Goal: Task Accomplishment & Management: Manage account settings

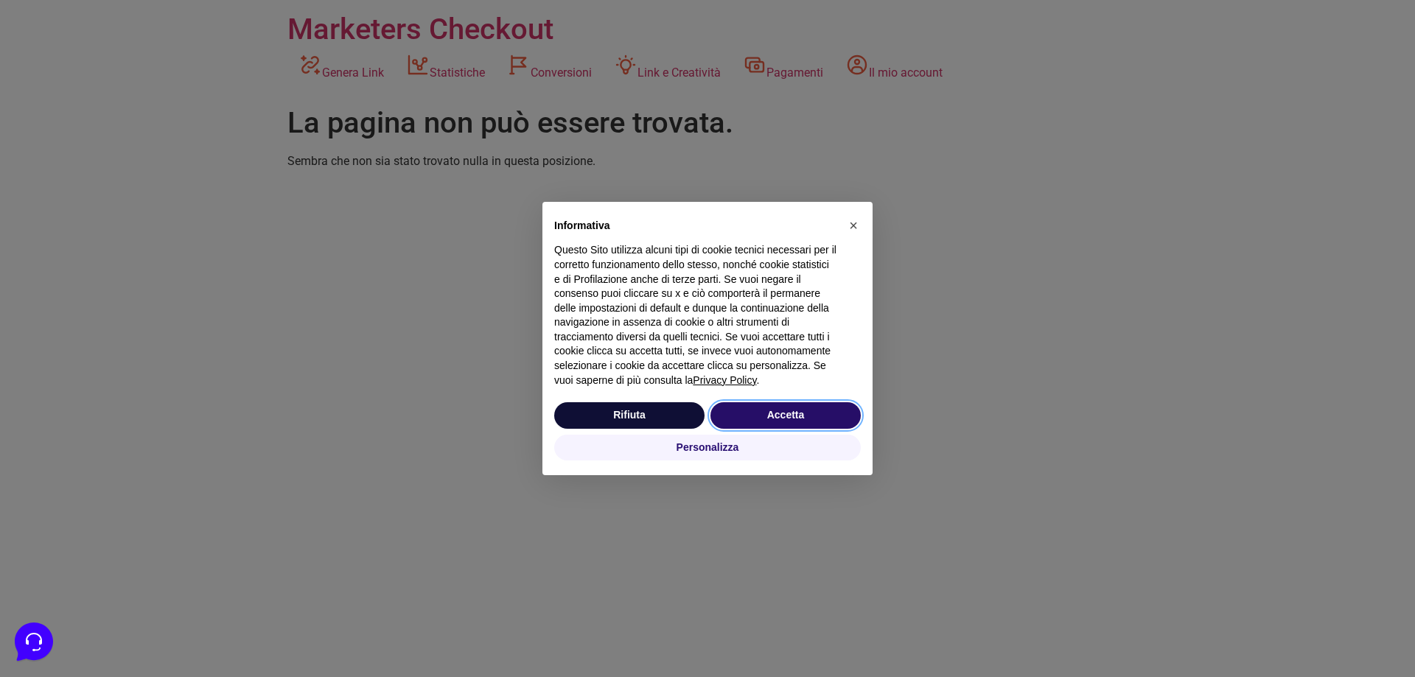
click at [811, 421] on button "Accetta" at bounding box center [785, 415] width 150 height 27
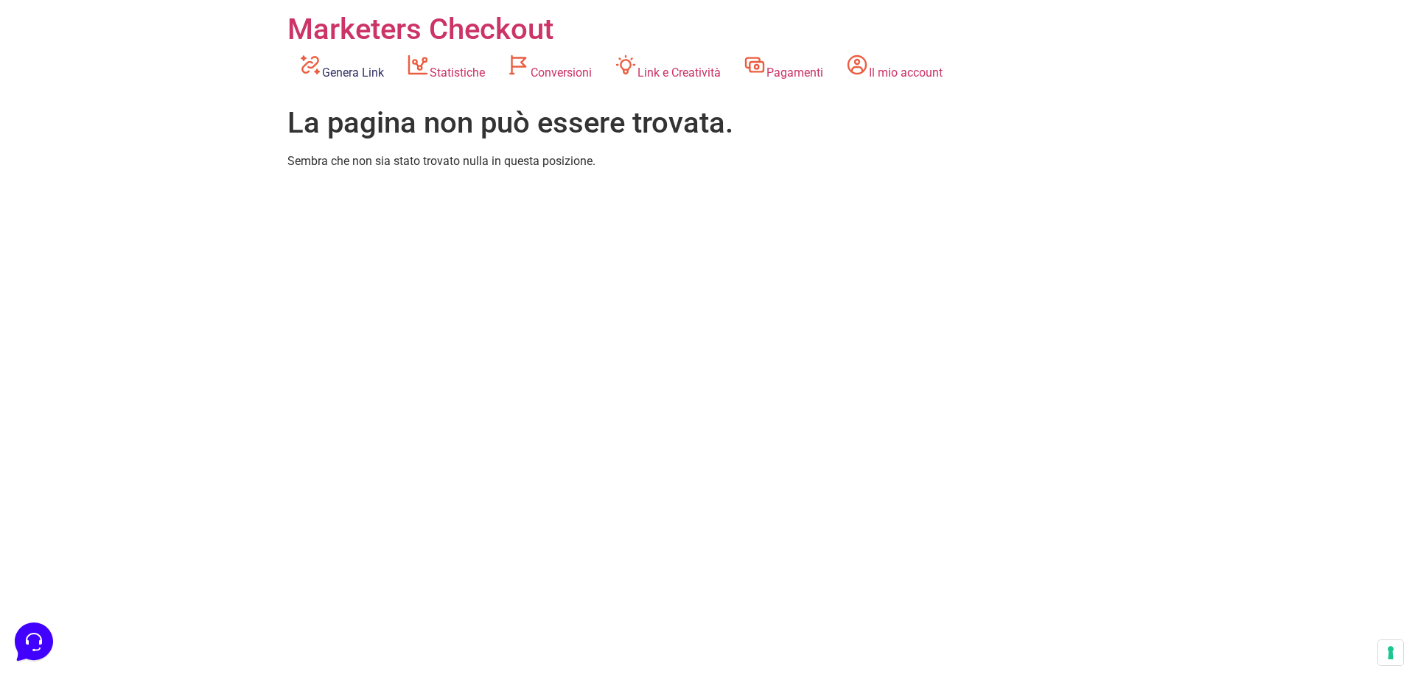
click at [328, 65] on link "Genera Link" at bounding box center [341, 67] width 108 height 41
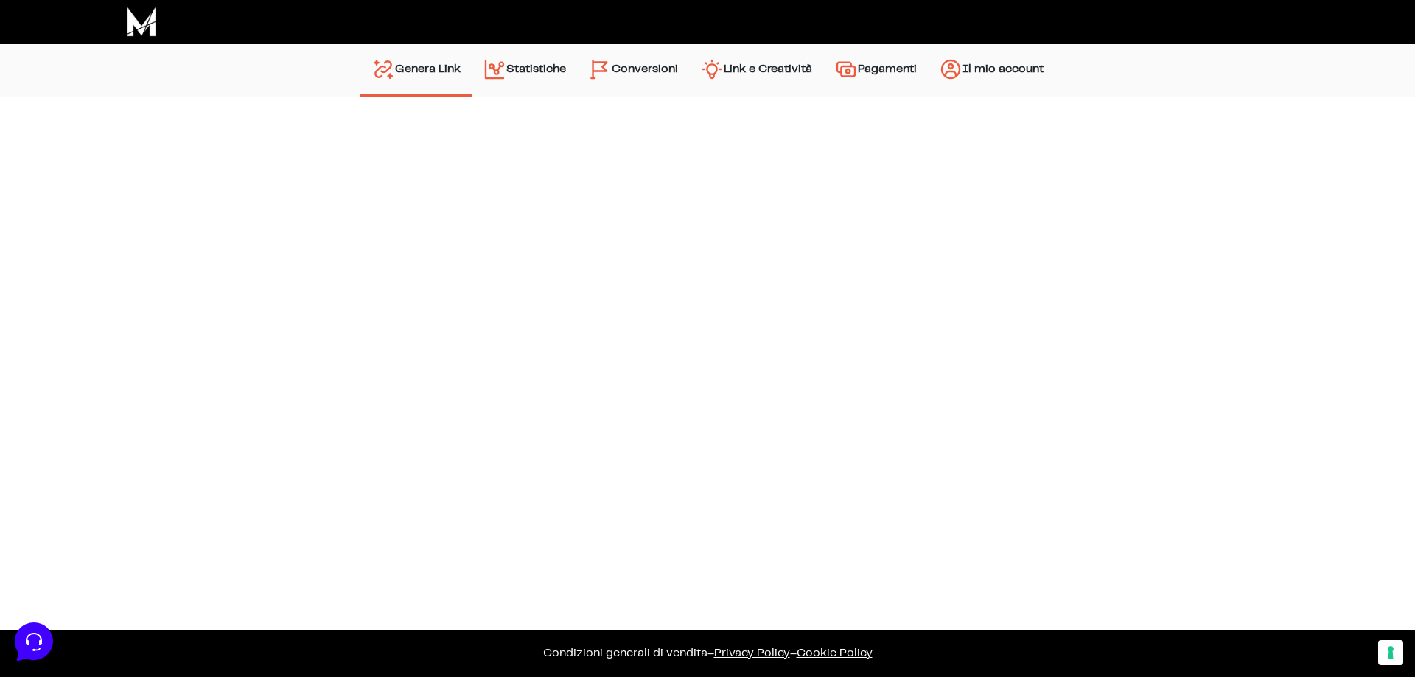
click at [541, 56] on link "Statistiche" at bounding box center [524, 71] width 105 height 38
